Goal: Information Seeking & Learning: Find specific fact

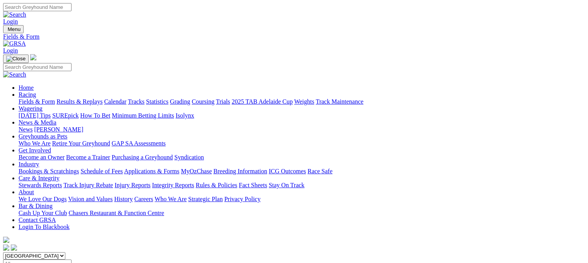
click at [102, 98] on link "Results & Replays" at bounding box center [79, 101] width 46 height 7
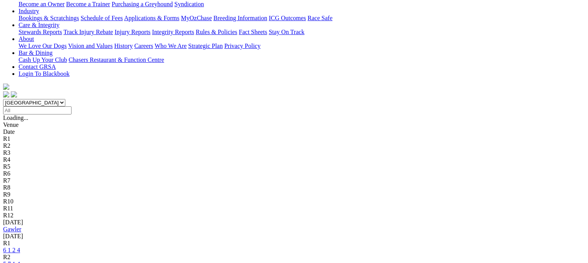
scroll to position [154, 0]
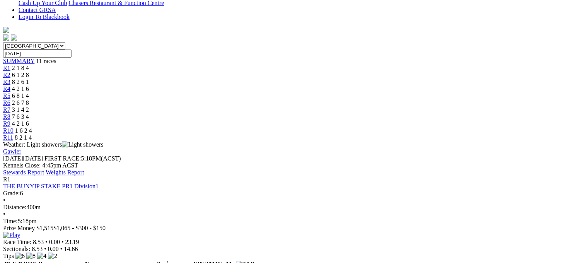
scroll to position [212, 0]
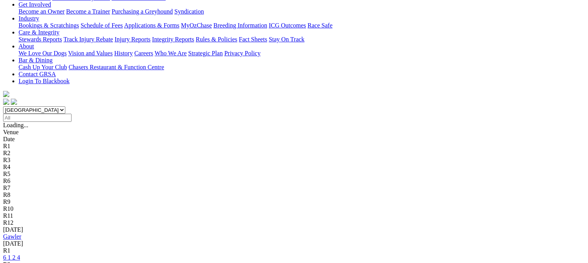
scroll to position [147, 0]
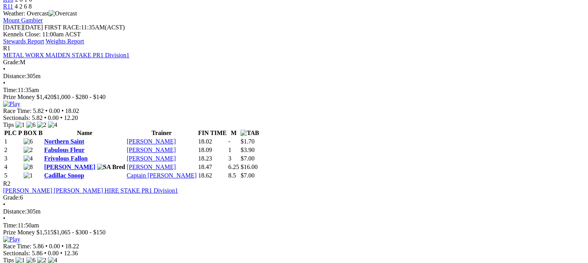
scroll to position [360, 0]
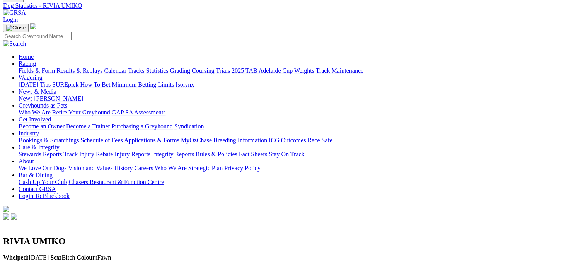
scroll to position [24, 0]
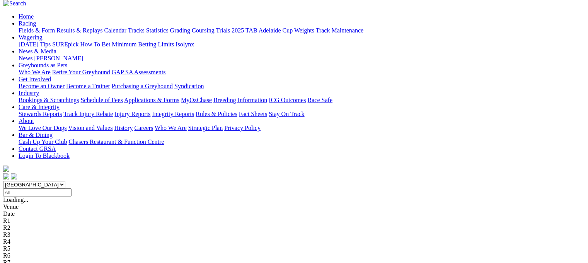
scroll to position [72, 0]
